Goal: Information Seeking & Learning: Learn about a topic

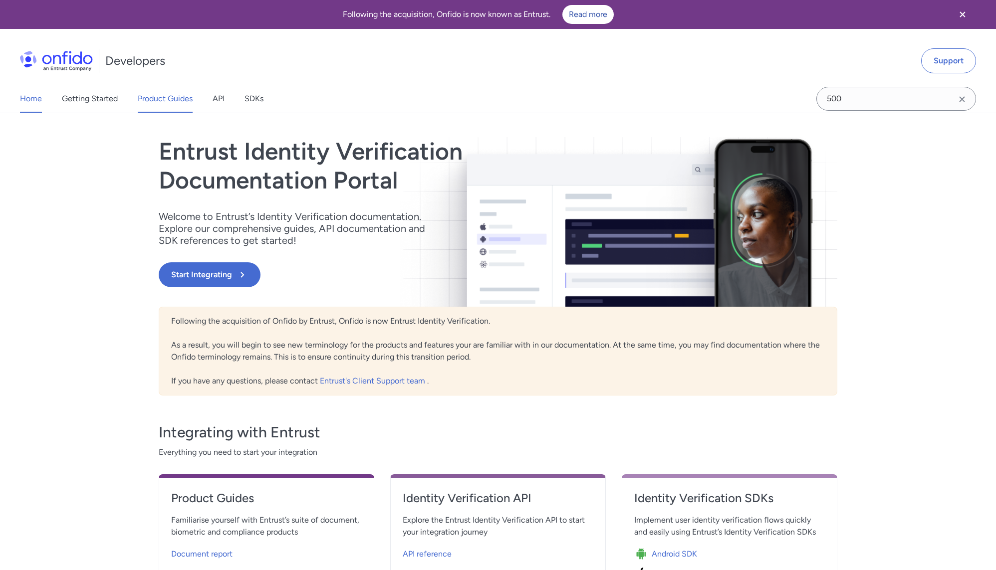
click at [166, 97] on link "Product Guides" at bounding box center [165, 99] width 55 height 28
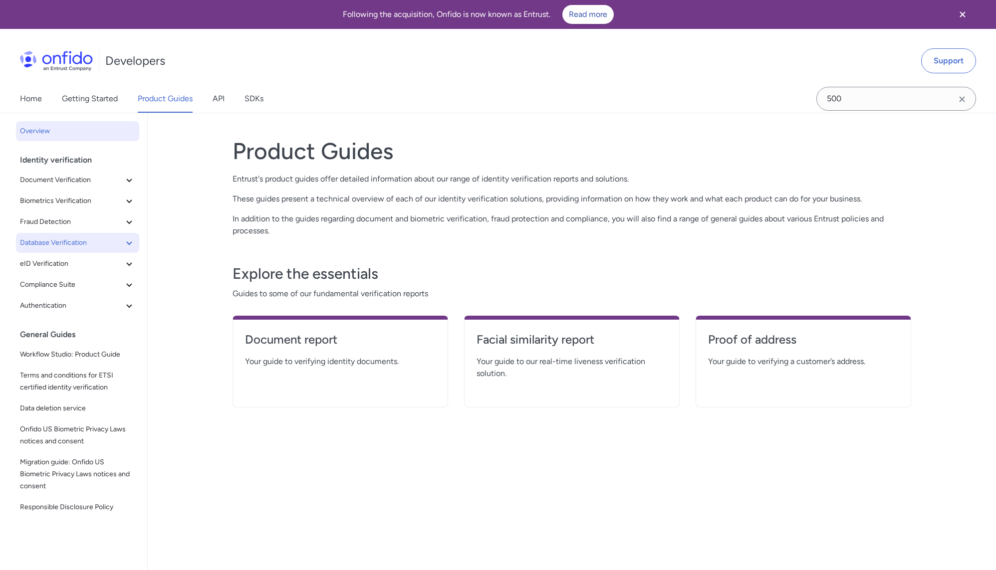
click at [85, 243] on span "Database Verification" at bounding box center [71, 243] width 103 height 12
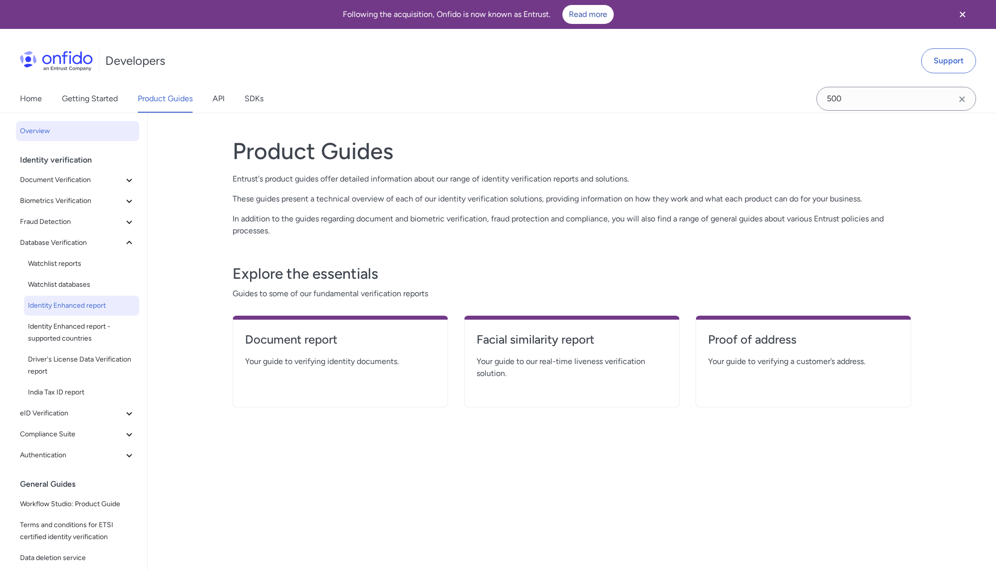
click at [69, 300] on span "Identity Enhanced report" at bounding box center [81, 306] width 107 height 12
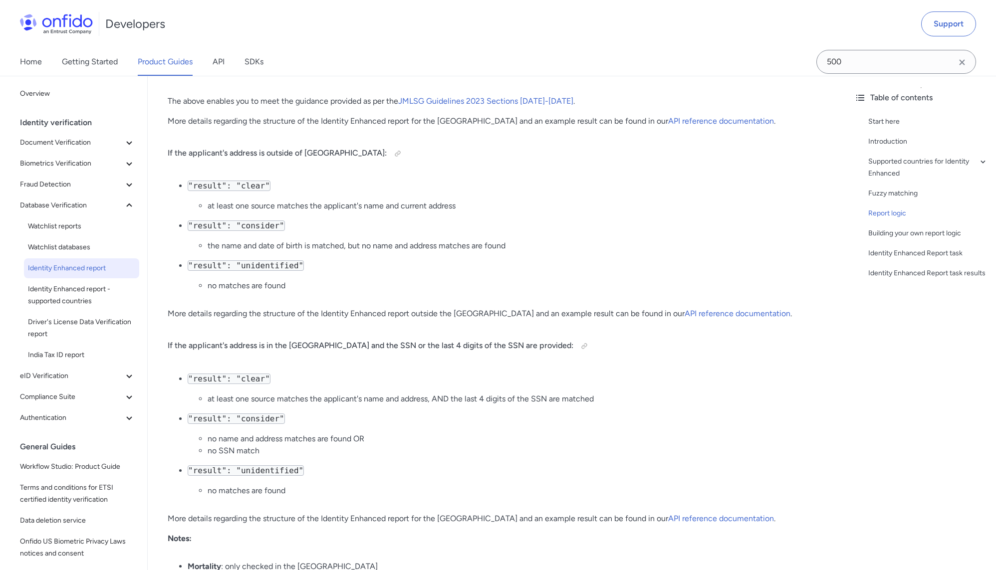
scroll to position [1307, 0]
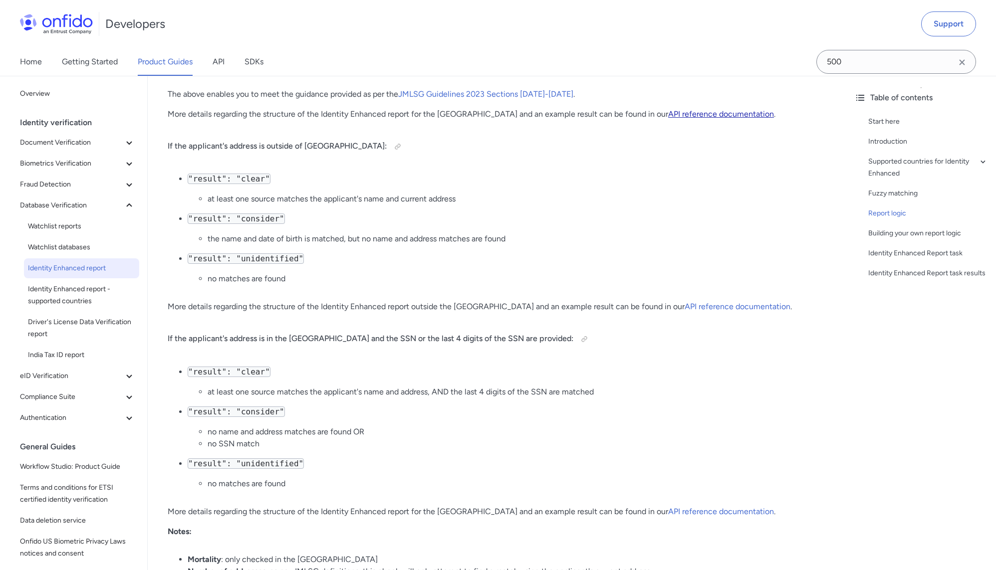
click at [668, 114] on link "API reference documentation" at bounding box center [721, 113] width 106 height 9
click at [685, 304] on link "API reference documentation" at bounding box center [738, 306] width 106 height 9
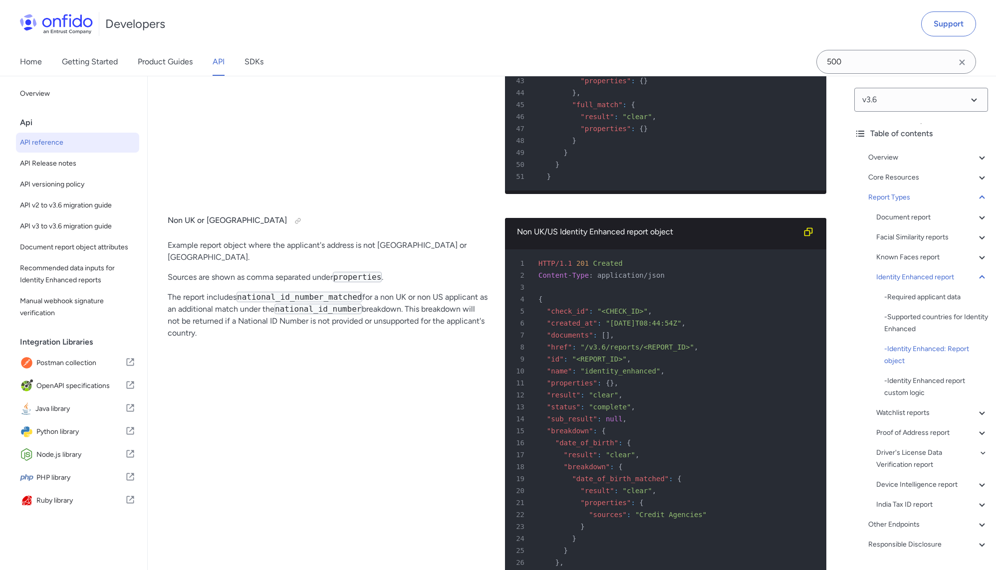
scroll to position [56313, 0]
